Goal: Task Accomplishment & Management: Manage account settings

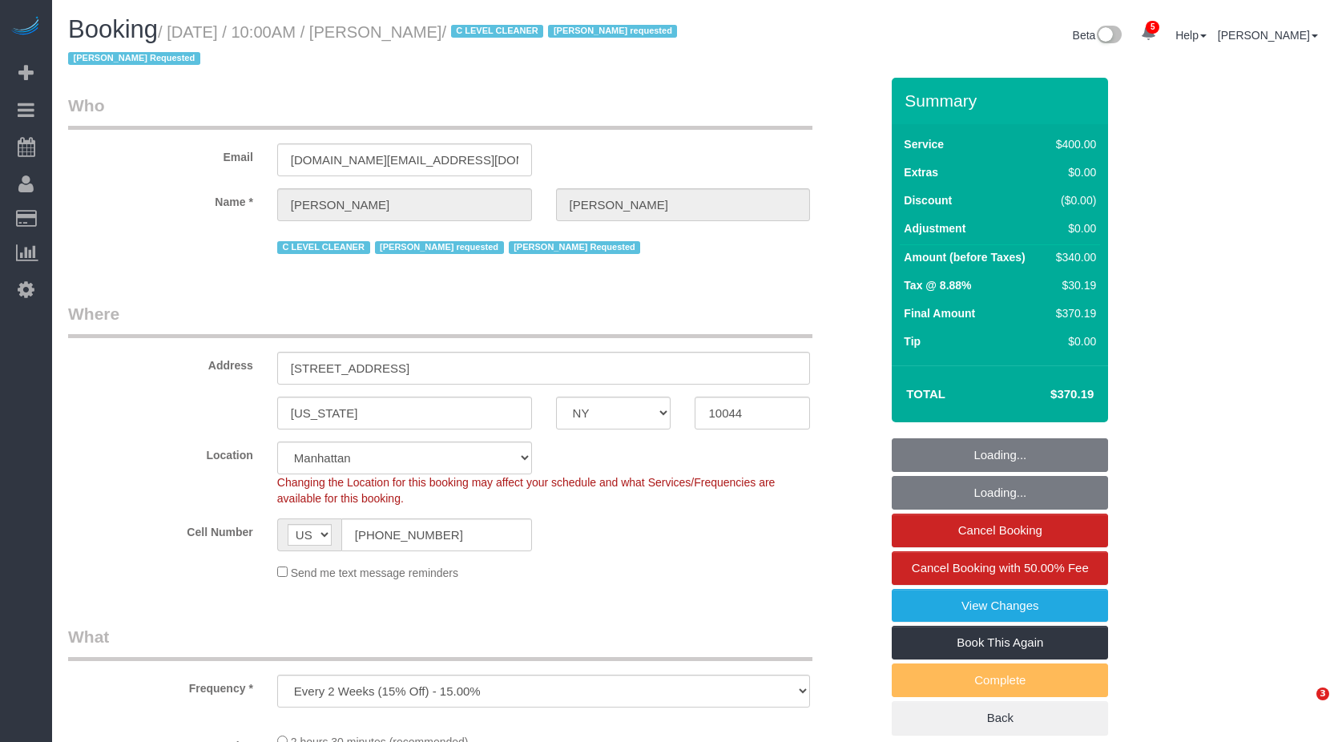
select select "NY"
select select "number:89"
select select "number:90"
select select "number:15"
select select "number:5"
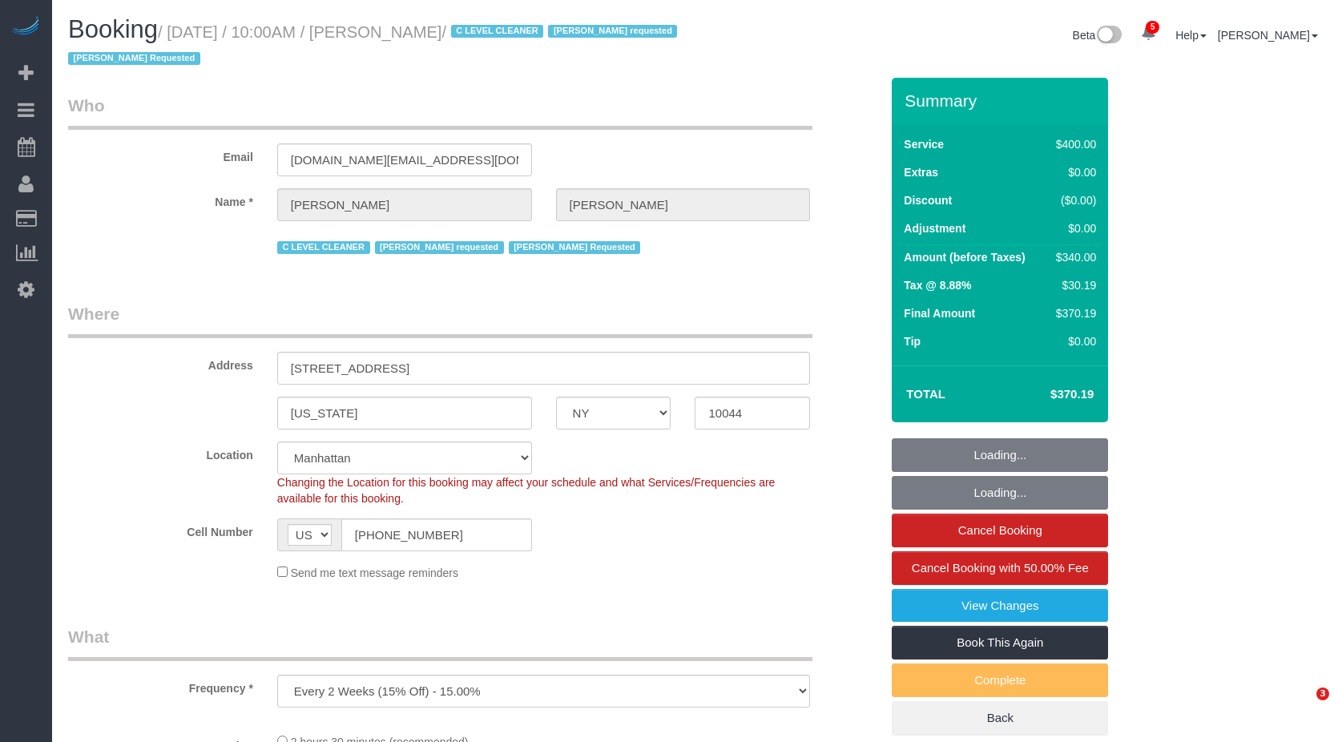
select select "object:18043"
select select "spot46"
select select "2"
select select "150"
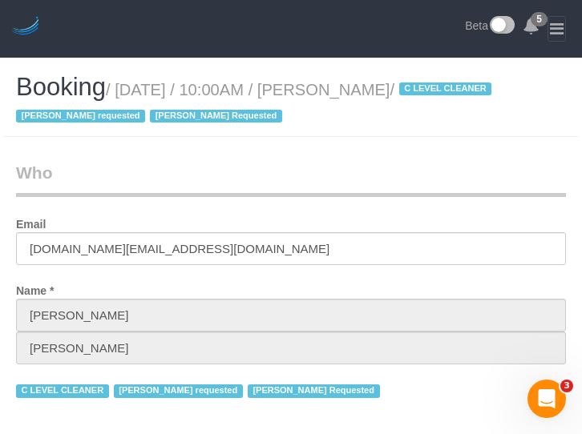
drag, startPoint x: 124, startPoint y: 89, endPoint x: 433, endPoint y: 86, distance: 308.5
click at [433, 86] on small "/ [DATE] / 10:00AM / [PERSON_NAME] / C LEVEL CLEANER [PERSON_NAME] requested [P…" at bounding box center [256, 103] width 480 height 45
copy small "[DATE] / 10:00AM / [PERSON_NAME]"
drag, startPoint x: 206, startPoint y: 36, endPoint x: 199, endPoint y: 46, distance: 12.7
click at [206, 37] on header "5 Beta" at bounding box center [291, 29] width 582 height 58
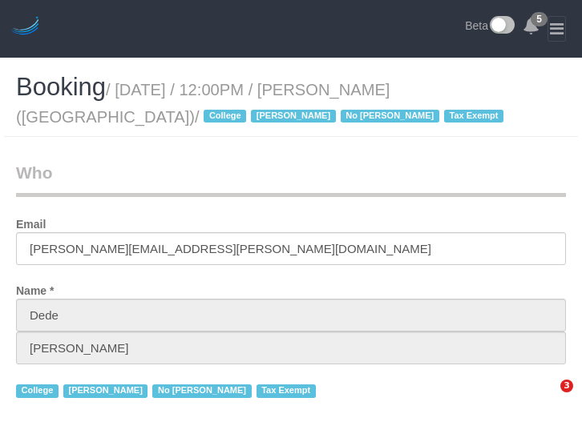
select select "NY"
select select "240"
select select "object:1127"
select select "number:56"
select select "number:79"
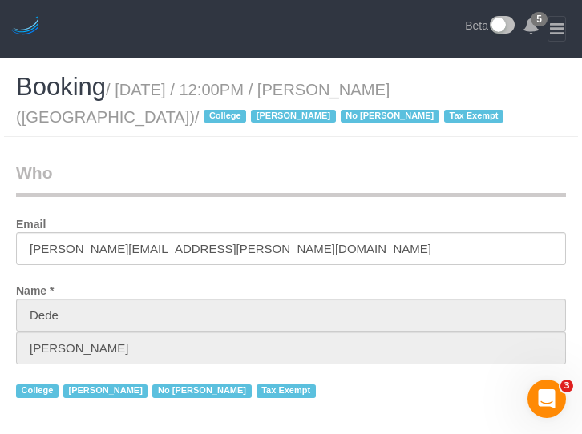
select select "number:15"
select select "number:6"
select select "spot1"
select select "object:1559"
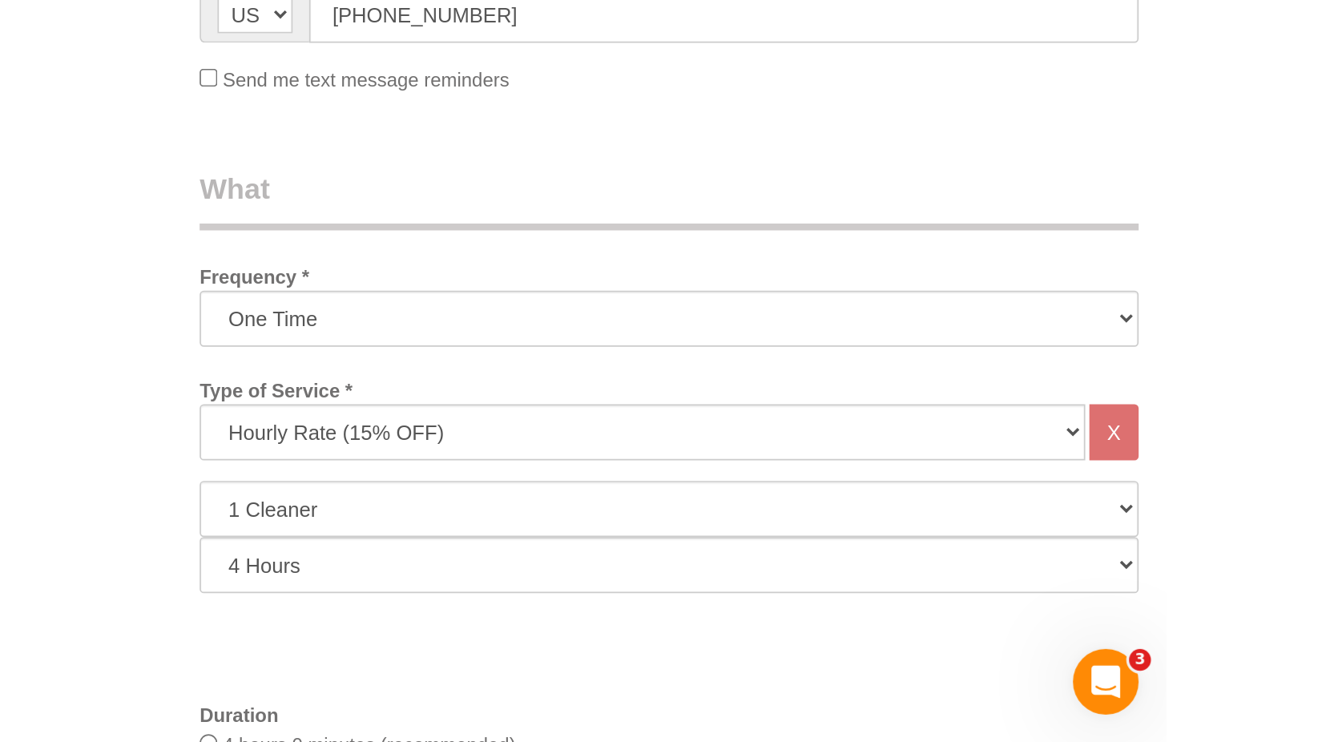
scroll to position [481, 0]
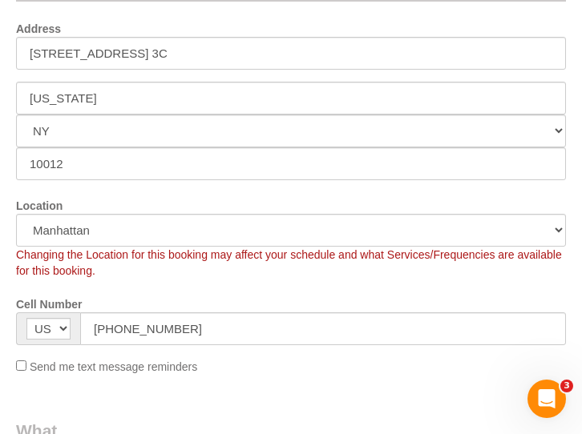
drag, startPoint x: 472, startPoint y: 18, endPoint x: 498, endPoint y: 2, distance: 30.9
click at [476, 17] on div "Address 100 Bleecker Street, Apt. 3C" at bounding box center [291, 42] width 574 height 54
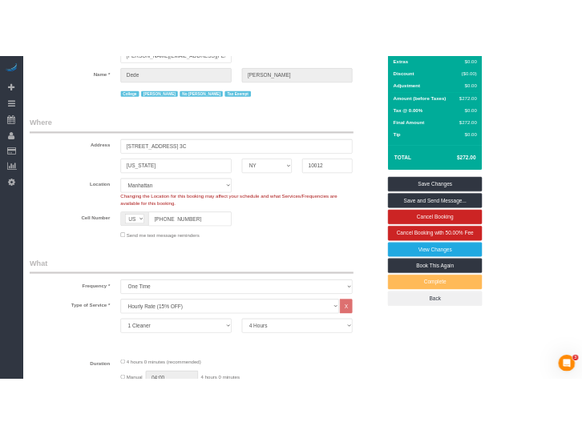
scroll to position [0, 0]
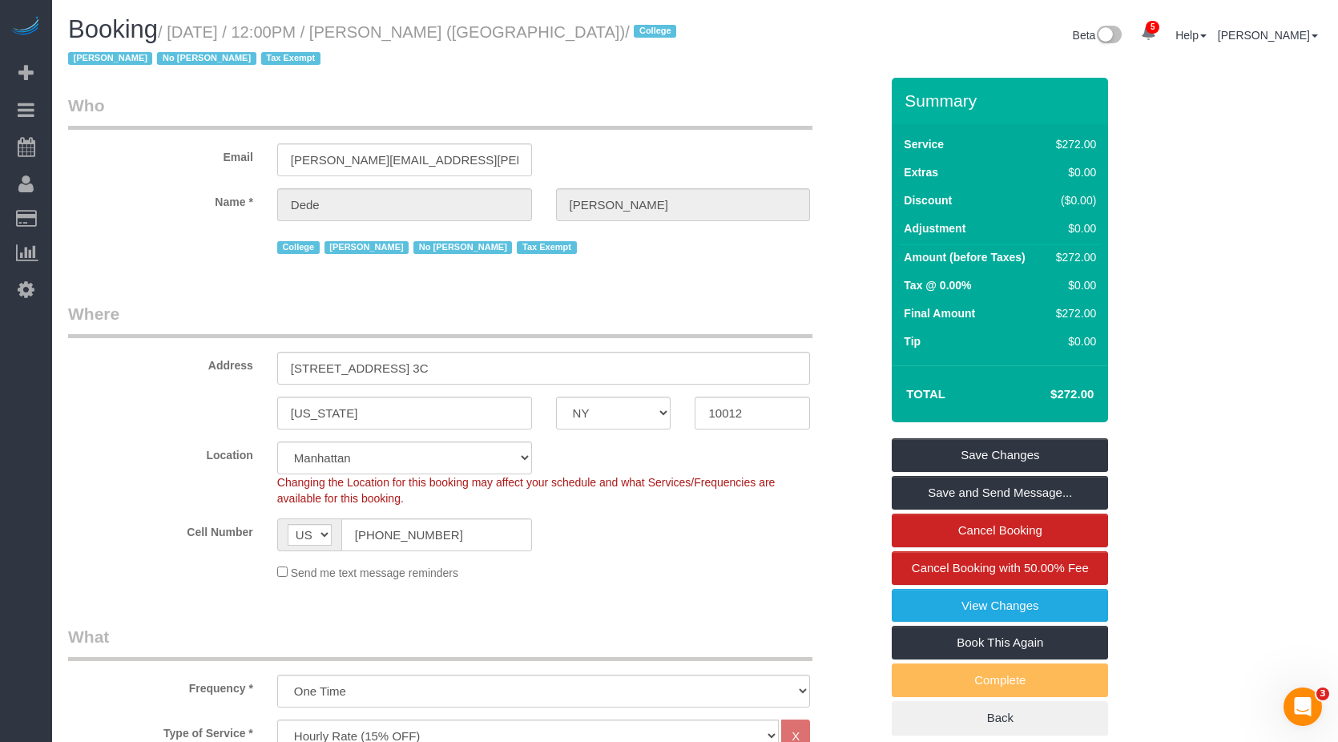
drag, startPoint x: 180, startPoint y: 30, endPoint x: 597, endPoint y: 30, distance: 416.6
click at [581, 30] on small "/ August 12, 2025 / 12:00PM / Dede Tabak (NYU Abu Dhabi) / College Jacky Xu No …" at bounding box center [374, 45] width 613 height 45
copy small "August 12, 2025 / 12:00PM / Dede Tabak (NYU Abu Dhabi)"
